Goal: Task Accomplishment & Management: Use online tool/utility

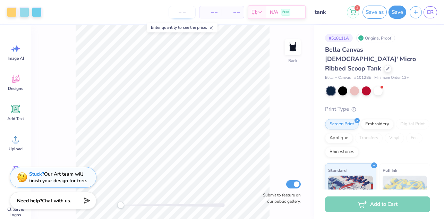
click at [184, 12] on input "number" at bounding box center [182, 12] width 27 height 12
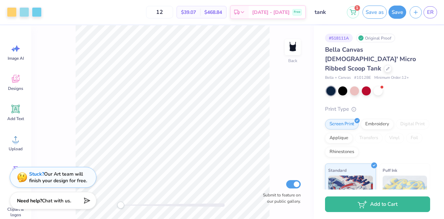
click at [385, 176] on img at bounding box center [405, 193] width 45 height 35
click at [387, 167] on span "Puff Ink" at bounding box center [390, 170] width 15 height 7
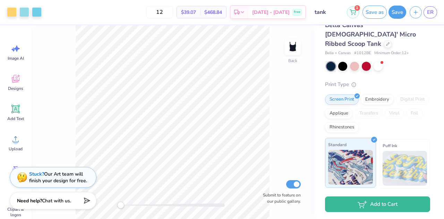
scroll to position [25, 0]
click at [371, 93] on div "Embroidery" at bounding box center [377, 98] width 33 height 10
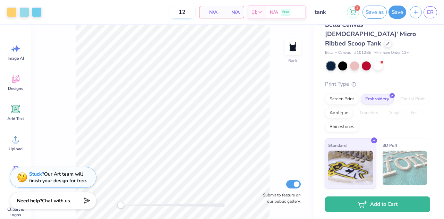
click at [189, 14] on input "12" at bounding box center [182, 12] width 27 height 12
type input "1"
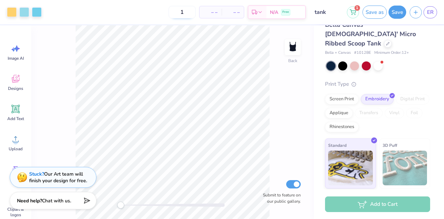
type input "12"
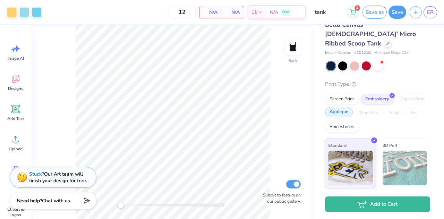
click at [353, 107] on div "Applique" at bounding box center [339, 112] width 28 height 10
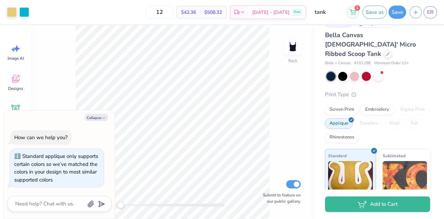
scroll to position [14, 0]
click at [398, 176] on img at bounding box center [405, 177] width 45 height 35
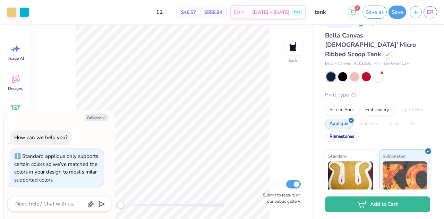
click at [359, 132] on div "Rhinestones" at bounding box center [342, 137] width 34 height 10
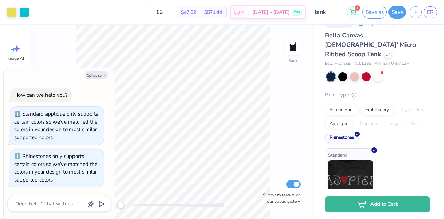
click at [362, 164] on img at bounding box center [350, 177] width 45 height 35
click at [356, 169] on img at bounding box center [350, 177] width 45 height 35
click at [347, 104] on div "Screen Print" at bounding box center [342, 109] width 34 height 10
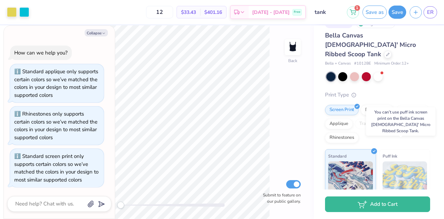
click at [401, 170] on img at bounding box center [405, 178] width 45 height 35
click at [387, 161] on img at bounding box center [405, 178] width 45 height 35
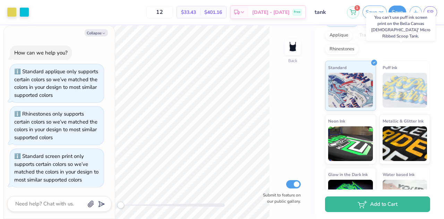
scroll to position [109, 0]
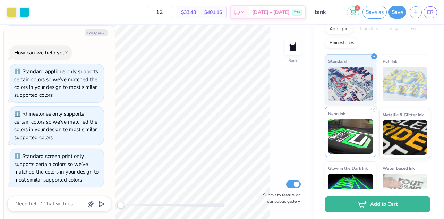
click at [347, 119] on img at bounding box center [350, 136] width 45 height 35
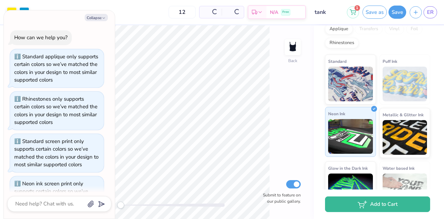
scroll to position [27, 0]
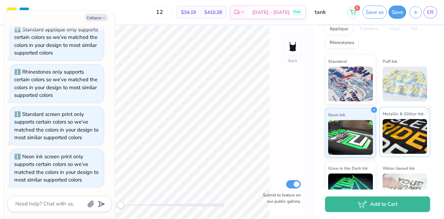
click at [383, 119] on img at bounding box center [405, 136] width 45 height 35
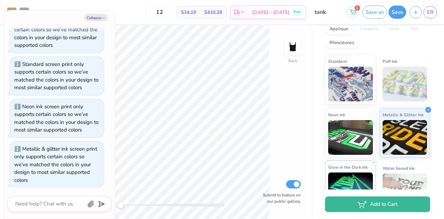
click at [359, 161] on div "Glow in the Dark Ink" at bounding box center [350, 185] width 51 height 50
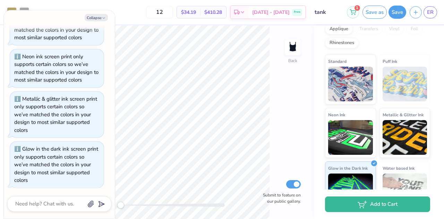
click at [405, 180] on img at bounding box center [405, 191] width 45 height 35
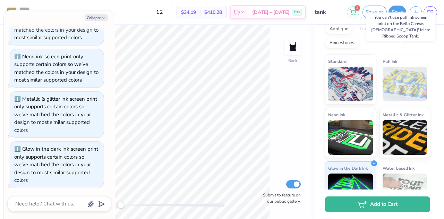
click at [402, 82] on img at bounding box center [405, 84] width 45 height 35
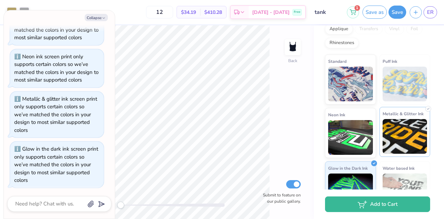
scroll to position [121, 0]
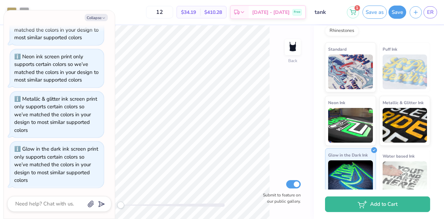
click at [360, 160] on img at bounding box center [350, 177] width 45 height 35
click at [397, 161] on img at bounding box center [405, 178] width 45 height 35
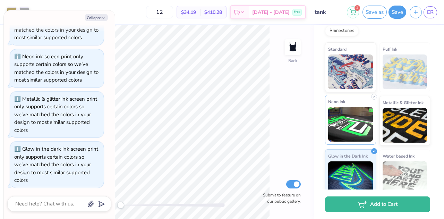
click at [359, 118] on img at bounding box center [350, 124] width 45 height 35
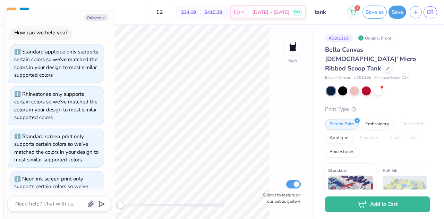
scroll to position [0, 0]
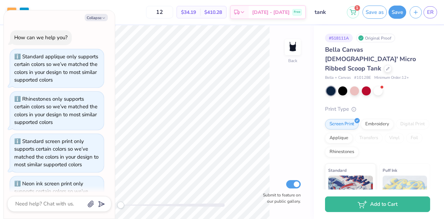
type textarea "x"
